Goal: Check status: Check status

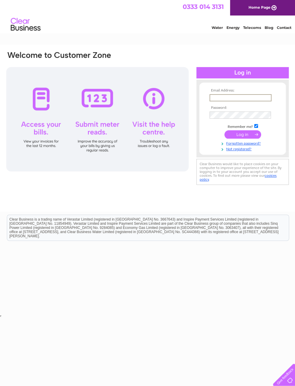
type input "Lynnebaillie1@hotmail.co.uk"
click at [243, 137] on input "submit" at bounding box center [243, 134] width 37 height 8
click at [250, 138] on input "submit" at bounding box center [243, 134] width 37 height 8
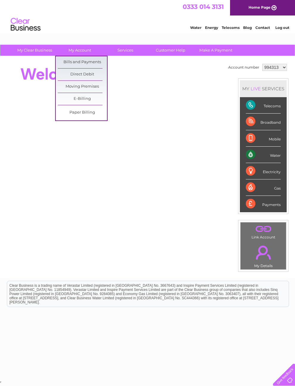
click at [93, 63] on link "Bills and Payments" at bounding box center [82, 62] width 49 height 12
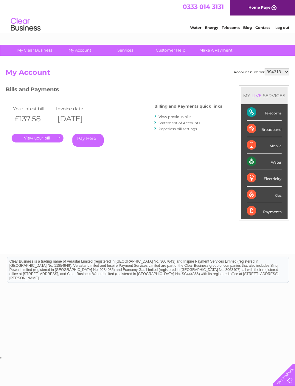
click at [47, 141] on link "." at bounding box center [38, 138] width 52 height 9
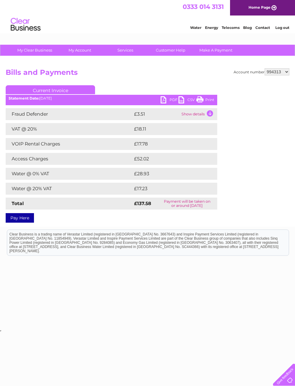
click at [282, 74] on select "994313 1077968" at bounding box center [277, 71] width 25 height 7
select select "1077968"
click at [281, 73] on select "994313 1077968" at bounding box center [277, 71] width 25 height 7
